Goal: Transaction & Acquisition: Book appointment/travel/reservation

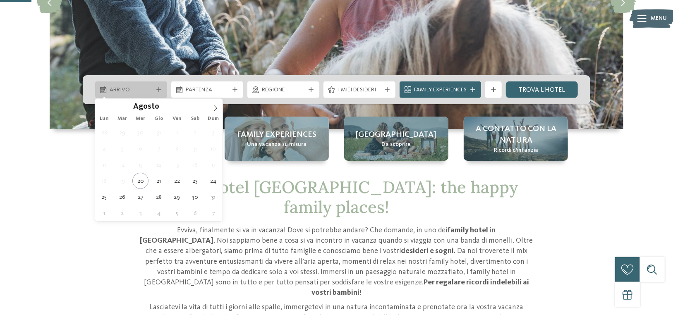
click at [134, 93] on span "Arrivo" at bounding box center [131, 90] width 43 height 8
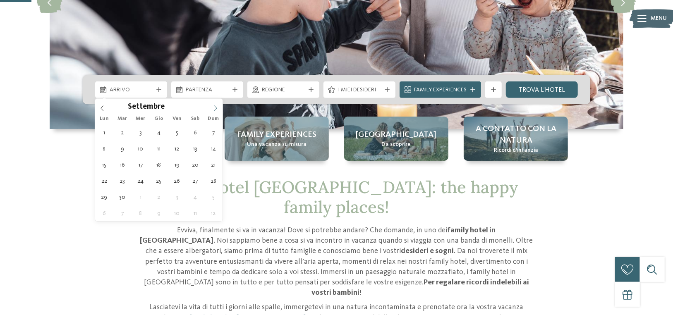
click at [211, 109] on span at bounding box center [215, 106] width 14 height 14
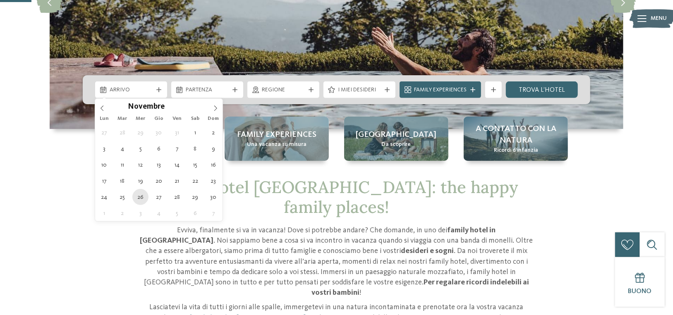
type div "26.11.2025"
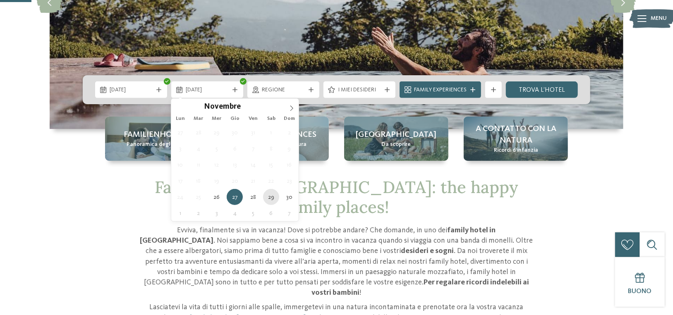
type div "29.11.2025"
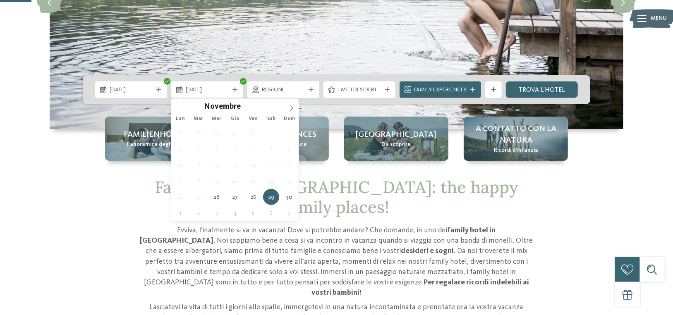
click at [194, 95] on div "29.11.2025" at bounding box center [207, 89] width 72 height 17
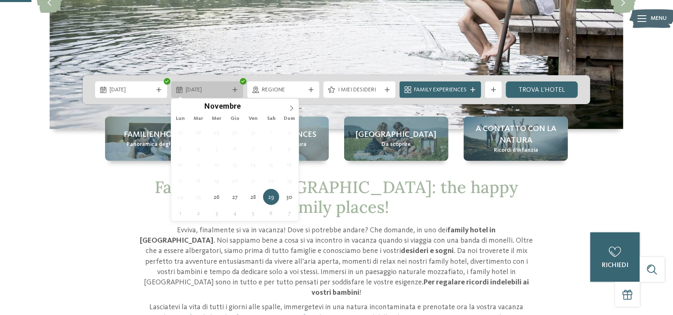
click at [210, 93] on span "29.11.2025" at bounding box center [207, 90] width 43 height 8
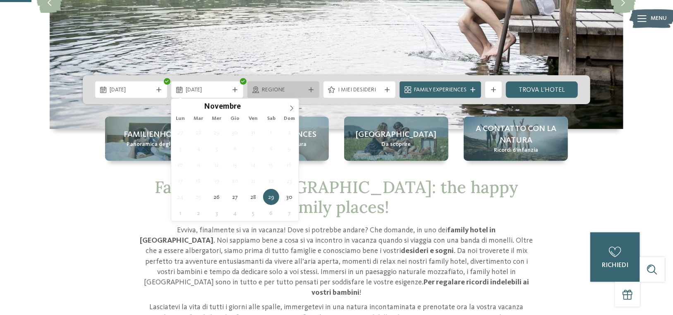
click at [296, 87] on span "Regione" at bounding box center [283, 90] width 43 height 8
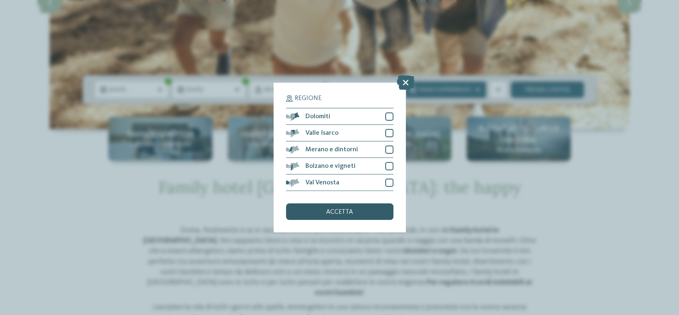
click at [334, 215] on div "accetta" at bounding box center [339, 211] width 107 height 17
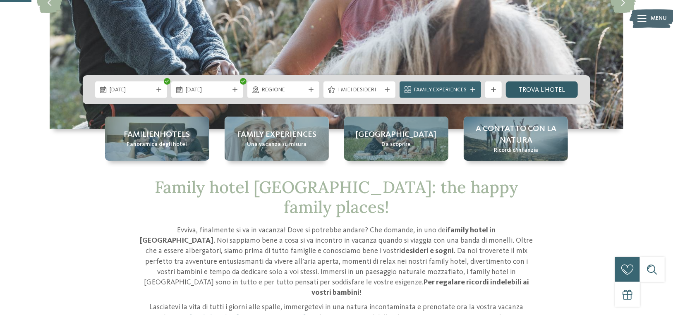
click at [552, 90] on link "trova l’hotel" at bounding box center [542, 89] width 72 height 17
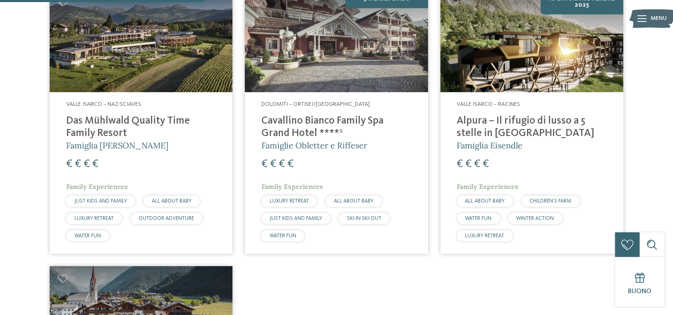
scroll to position [312, 0]
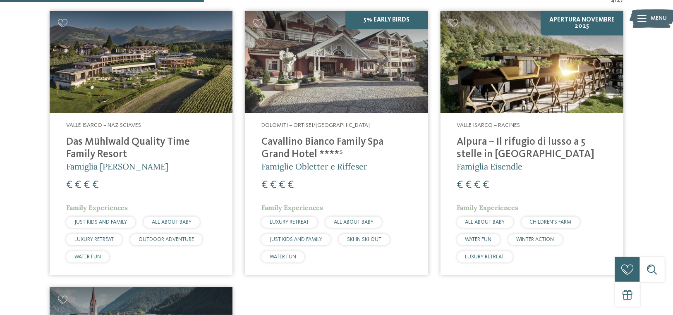
click at [483, 173] on div "Valle Isarco – Racines Alpura – Il rifugio di lusso a 5 stelle in Alto Adige Fa…" at bounding box center [531, 193] width 183 height 161
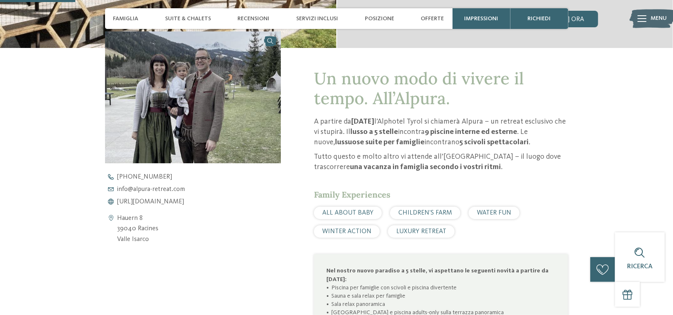
scroll to position [289, 0]
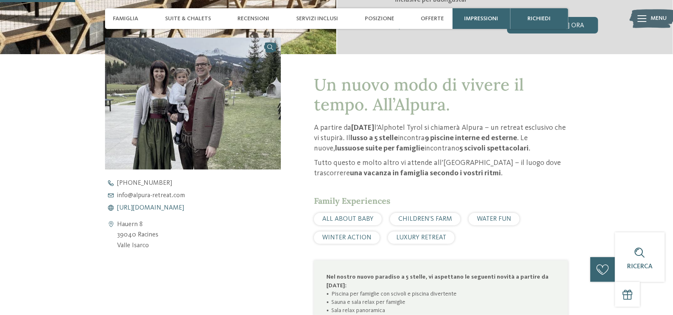
click at [153, 208] on span "https://www.alpura-retreat.com/it" at bounding box center [150, 208] width 67 height 7
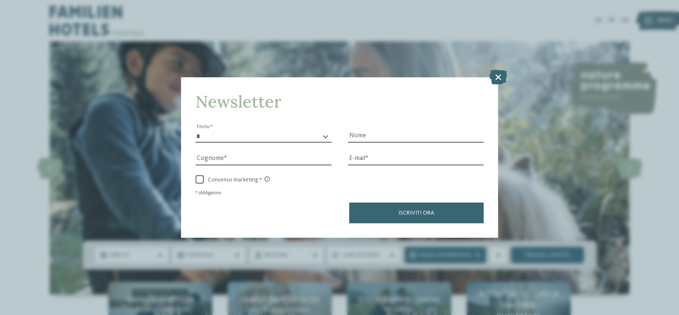
click at [502, 73] on icon at bounding box center [498, 76] width 18 height 14
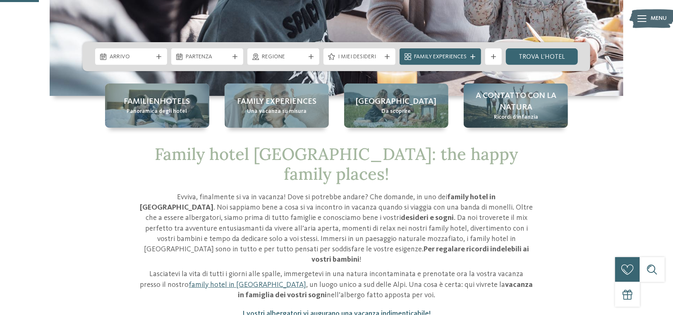
scroll to position [207, 0]
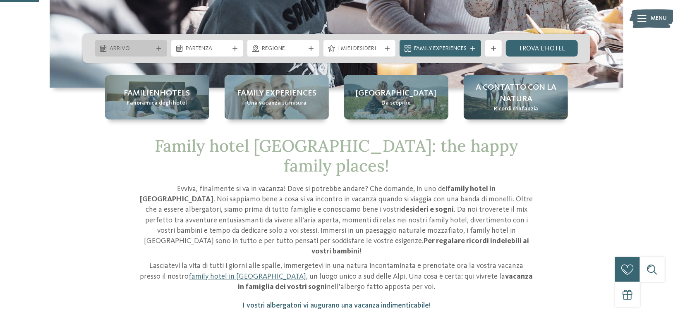
click at [116, 50] on span "Arrivo" at bounding box center [131, 49] width 43 height 8
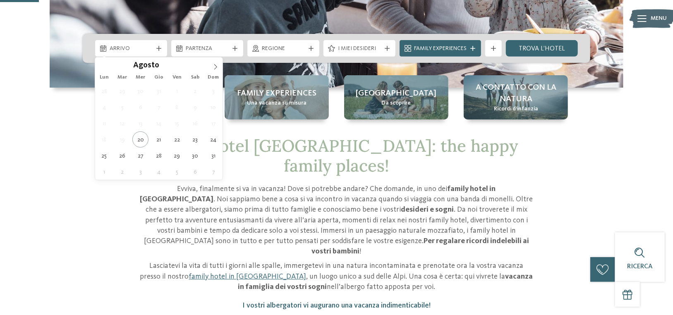
click at [207, 66] on div "Agosto ****" at bounding box center [158, 64] width 127 height 14
click at [215, 69] on icon at bounding box center [215, 67] width 6 height 6
click at [216, 69] on icon at bounding box center [215, 67] width 6 height 6
click at [217, 68] on icon at bounding box center [215, 67] width 6 height 6
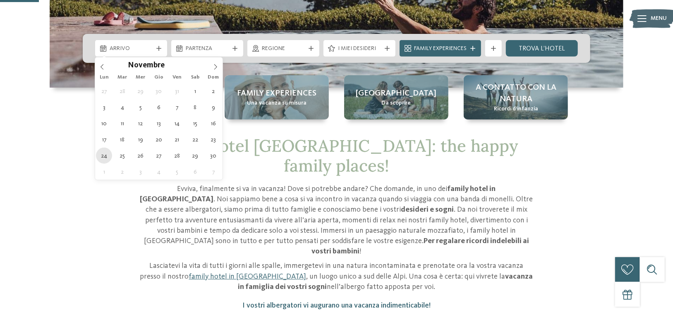
type div "[DATE]"
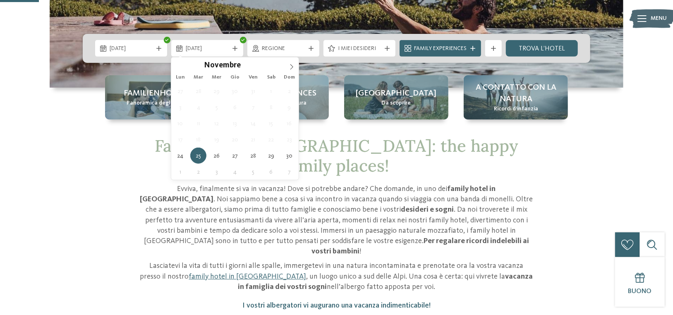
type div "[DATE]"
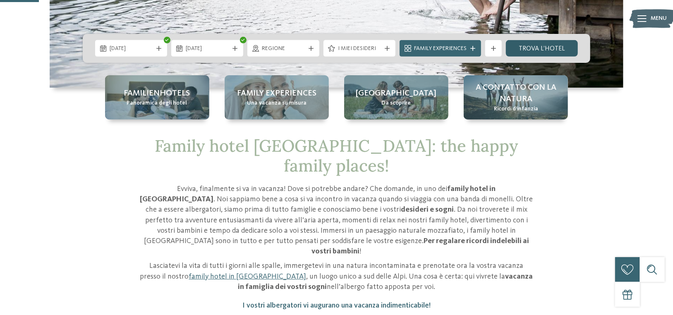
click at [552, 52] on link "trova l’hotel" at bounding box center [542, 48] width 72 height 17
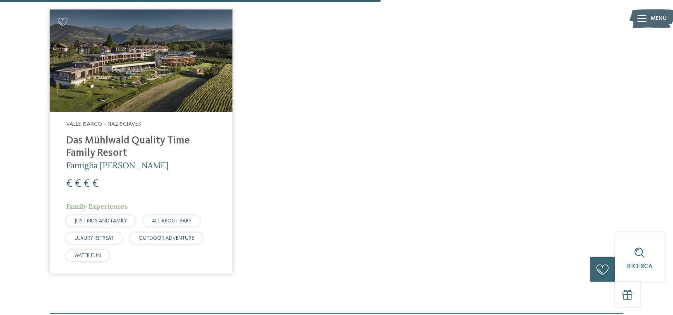
scroll to position [601, 0]
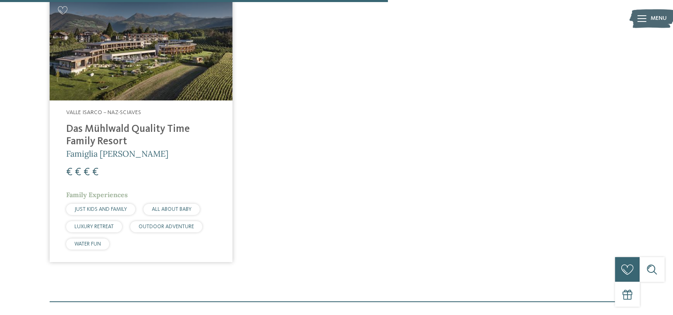
click at [123, 128] on h4 "Das Mühlwald Quality Time Family Resort" at bounding box center [141, 135] width 150 height 25
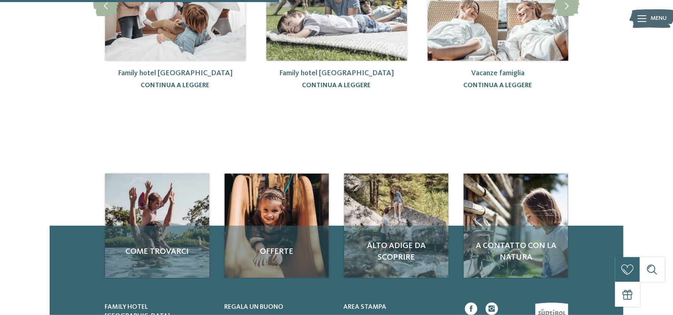
scroll to position [207, 0]
